Goal: Check status: Check status

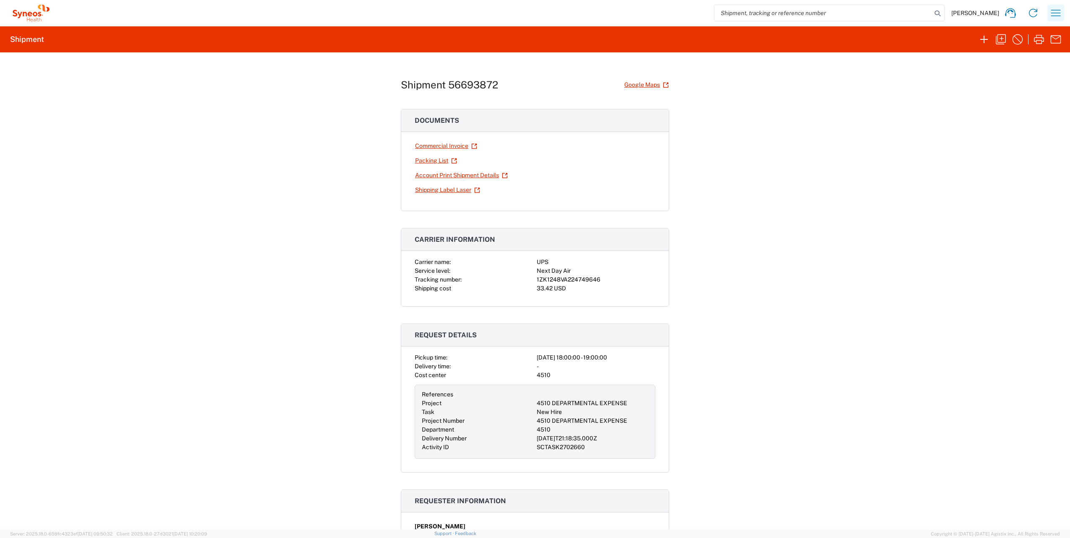
click at [1052, 14] on icon "button" at bounding box center [1055, 12] width 13 height 13
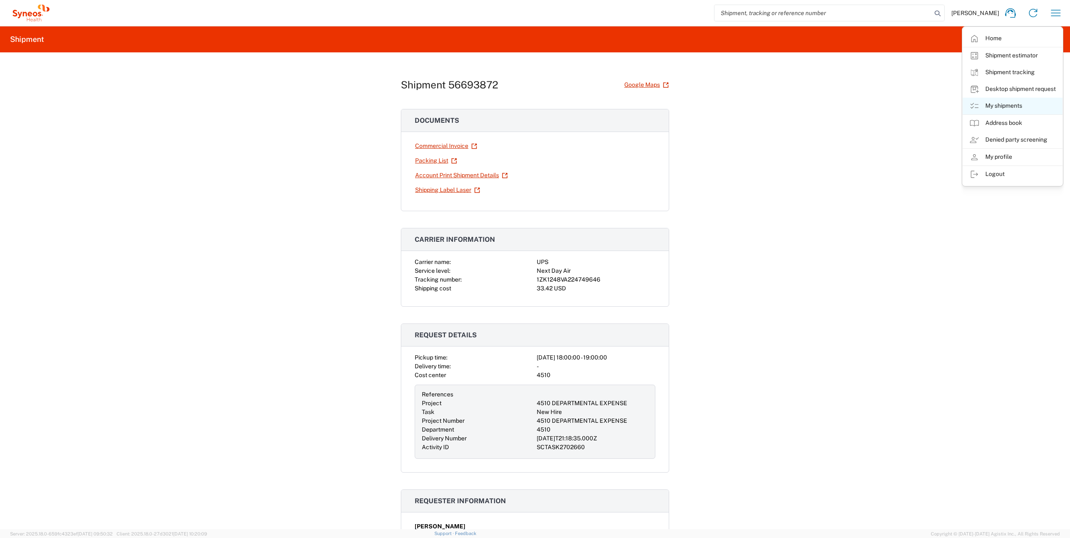
click at [1006, 102] on link "My shipments" at bounding box center [1012, 106] width 100 height 17
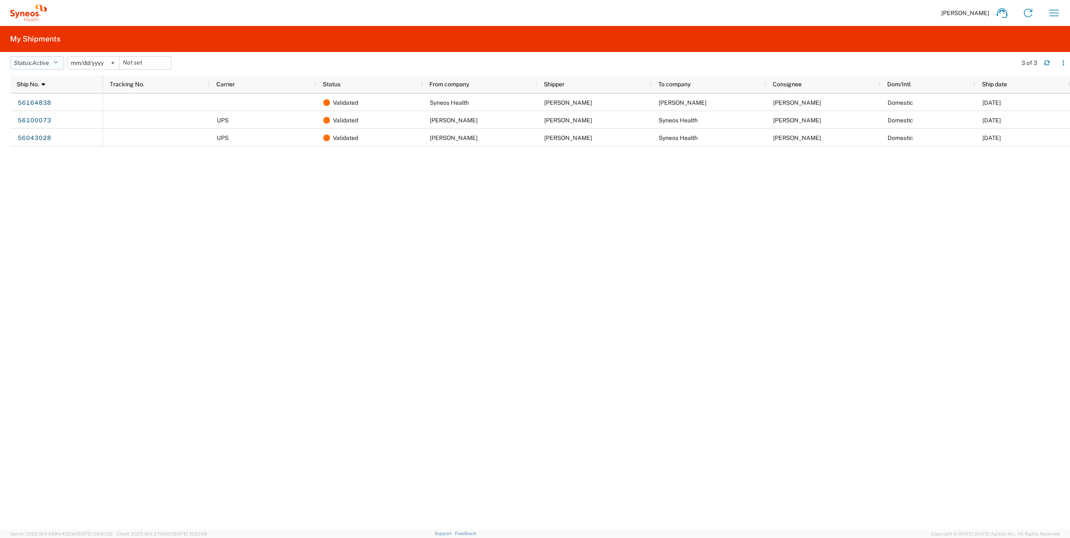
click at [61, 63] on button "Status: Active" at bounding box center [37, 62] width 54 height 13
click at [47, 105] on span "All" at bounding box center [59, 107] width 98 height 13
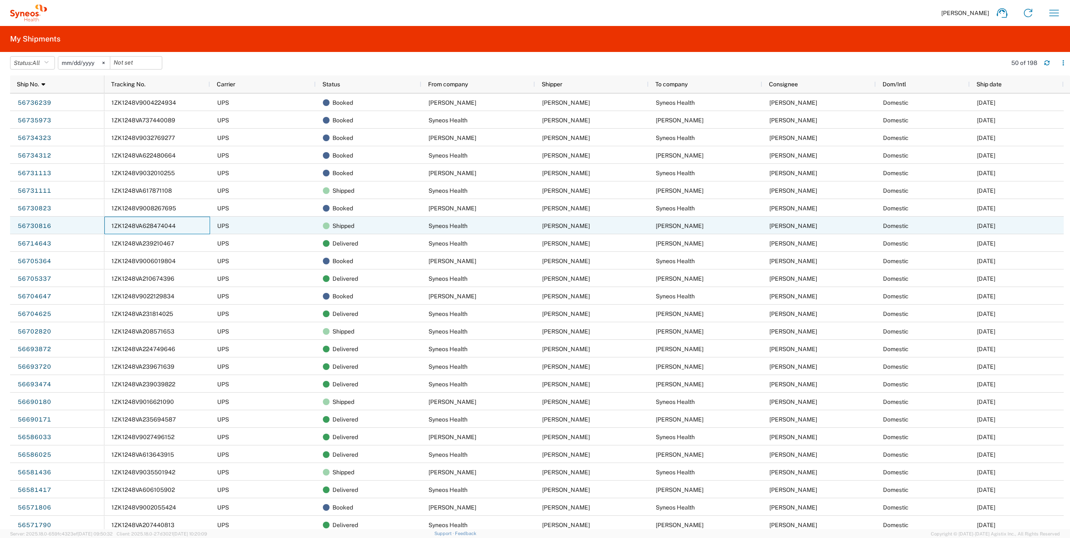
click at [162, 227] on span "1ZK1248VA628474044" at bounding box center [143, 226] width 64 height 7
